Goal: Task Accomplishment & Management: Manage account settings

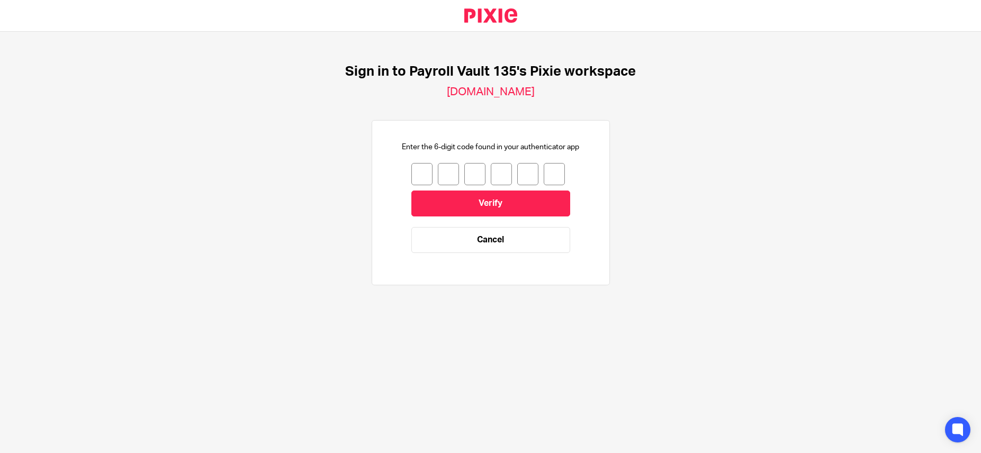
click at [415, 173] on input "number" at bounding box center [422, 174] width 21 height 22
type input "0"
type input "8"
type input "7"
type input "5"
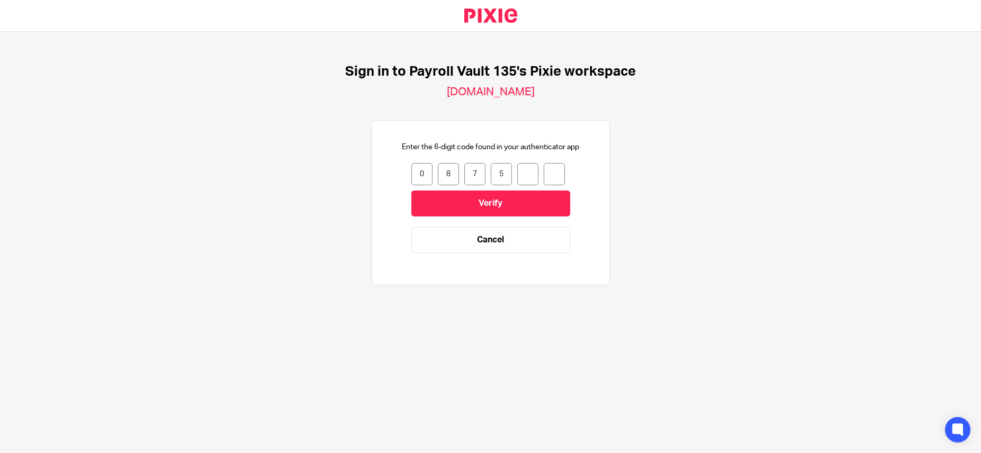
type input "5"
type input "2"
click at [480, 204] on input "Verify" at bounding box center [491, 204] width 159 height 26
